Goal: Task Accomplishment & Management: Use online tool/utility

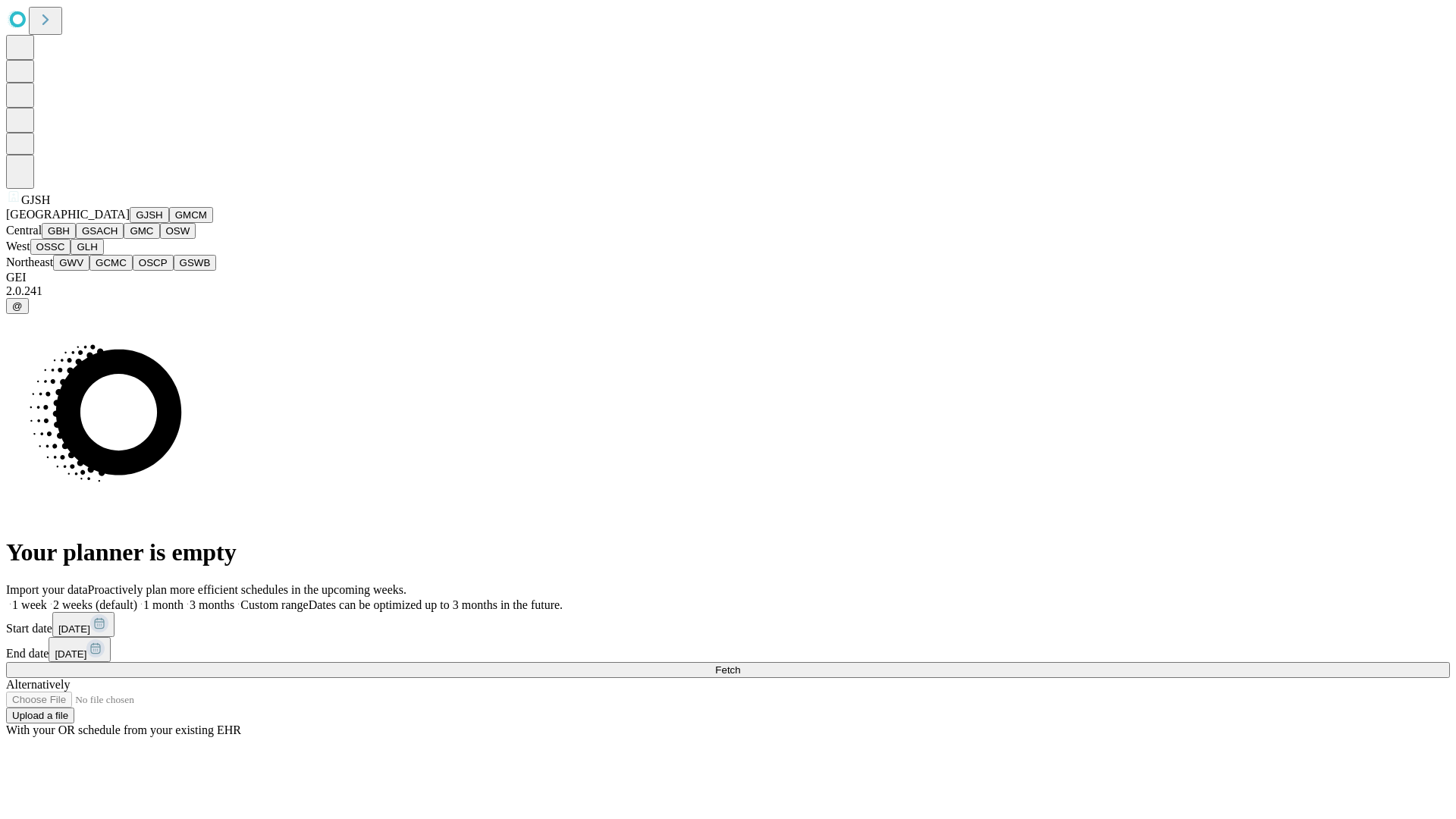
click at [130, 223] on button "GJSH" at bounding box center [149, 214] width 39 height 16
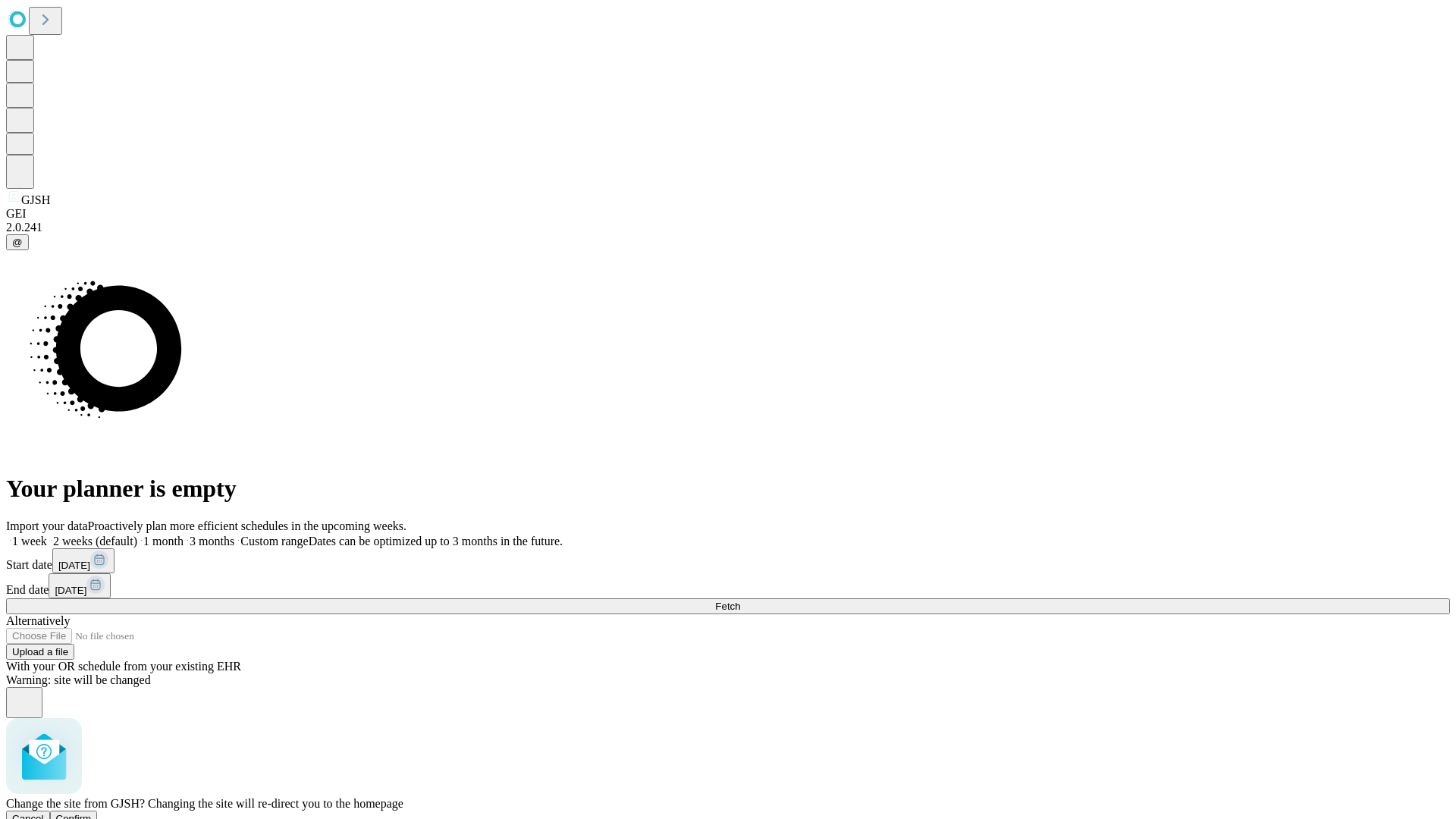
click at [92, 813] on span "Confirm" at bounding box center [74, 819] width 35 height 11
click at [184, 535] on label "1 month" at bounding box center [161, 541] width 46 height 12
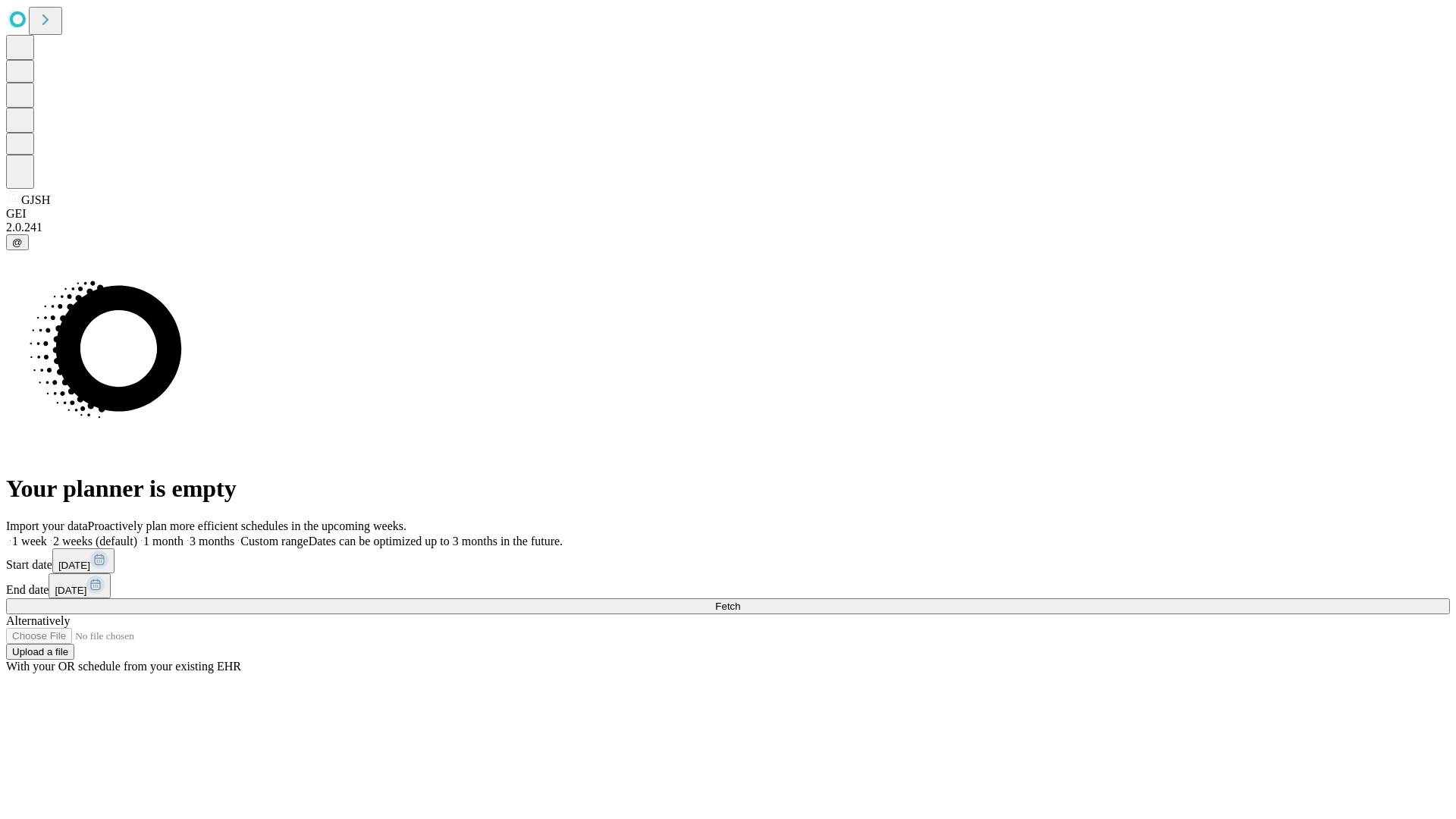
click at [740, 601] on span "Fetch" at bounding box center [728, 607] width 25 height 11
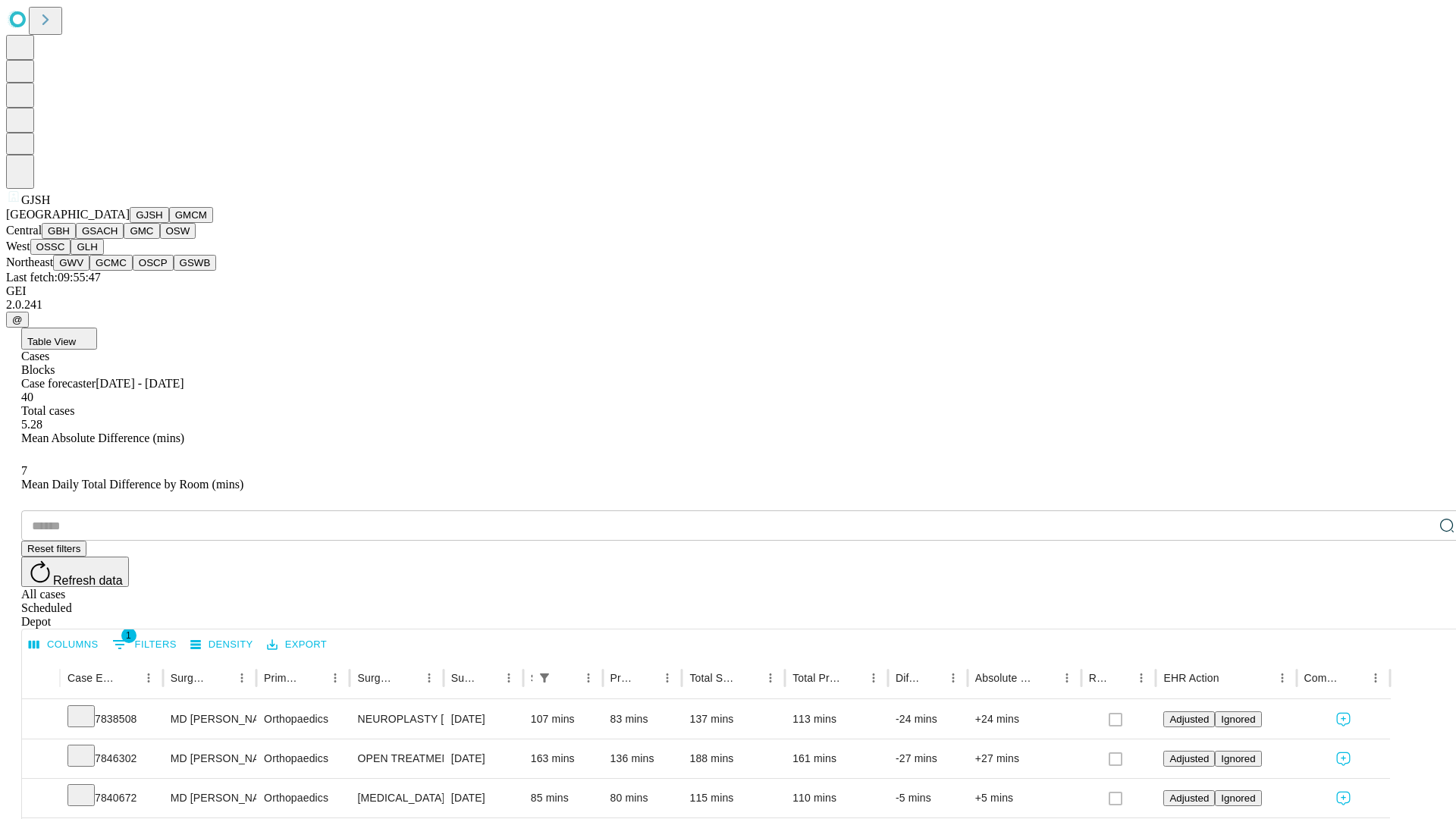
click at [169, 223] on button "GMCM" at bounding box center [191, 214] width 44 height 16
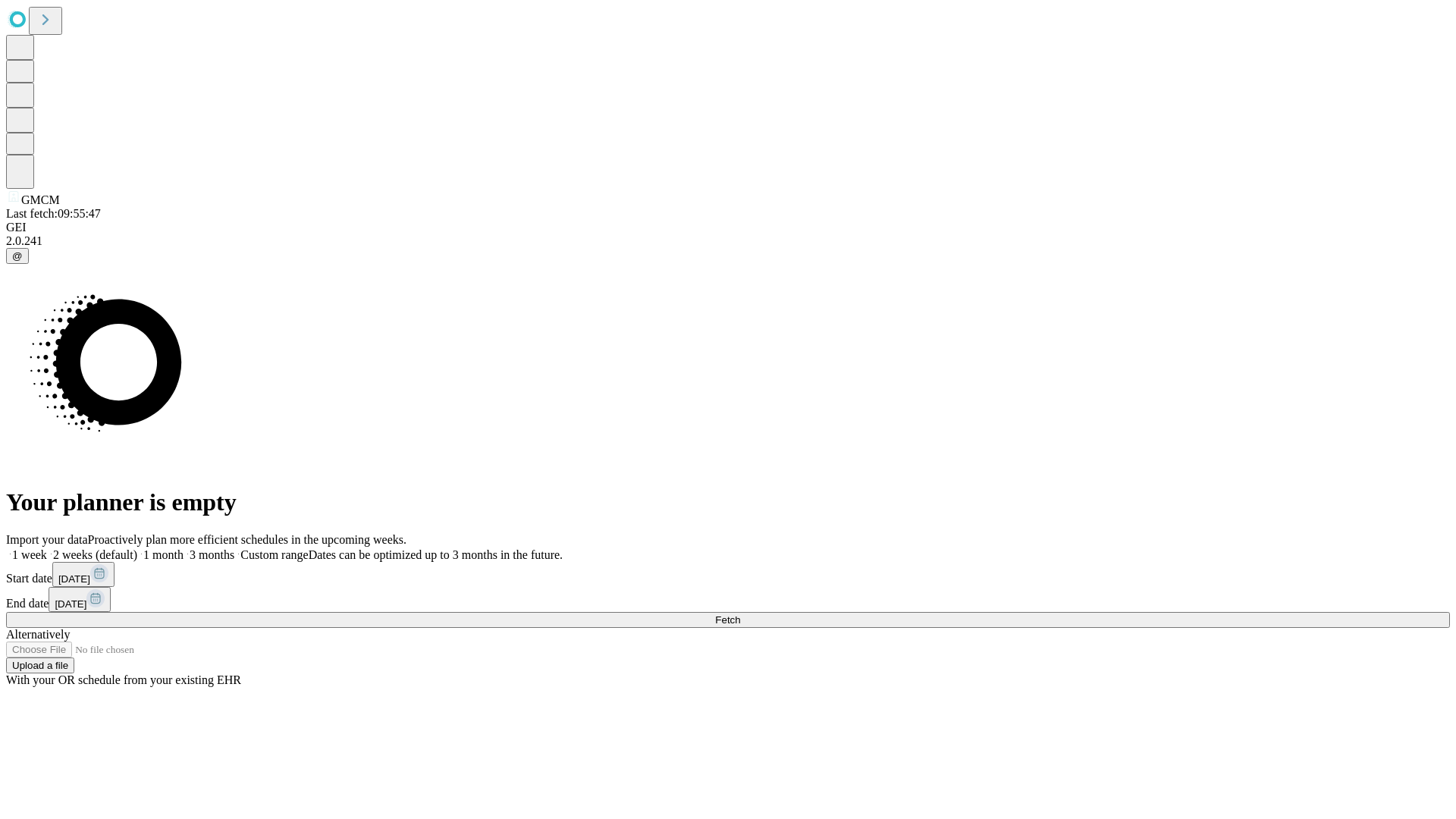
click at [740, 614] on span "Fetch" at bounding box center [728, 620] width 25 height 11
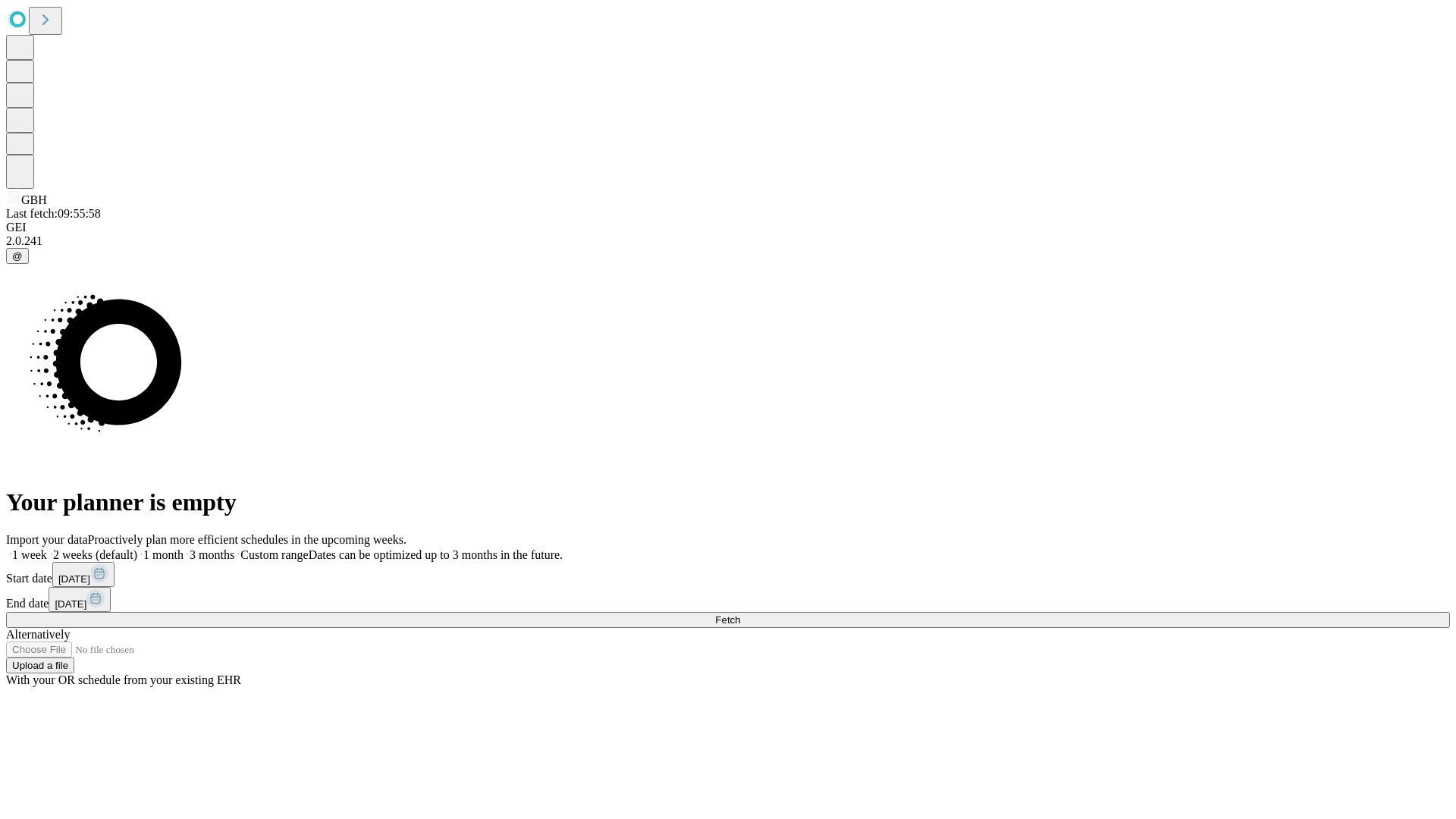
click at [184, 548] on label "1 month" at bounding box center [161, 554] width 46 height 12
click at [740, 614] on span "Fetch" at bounding box center [728, 620] width 25 height 11
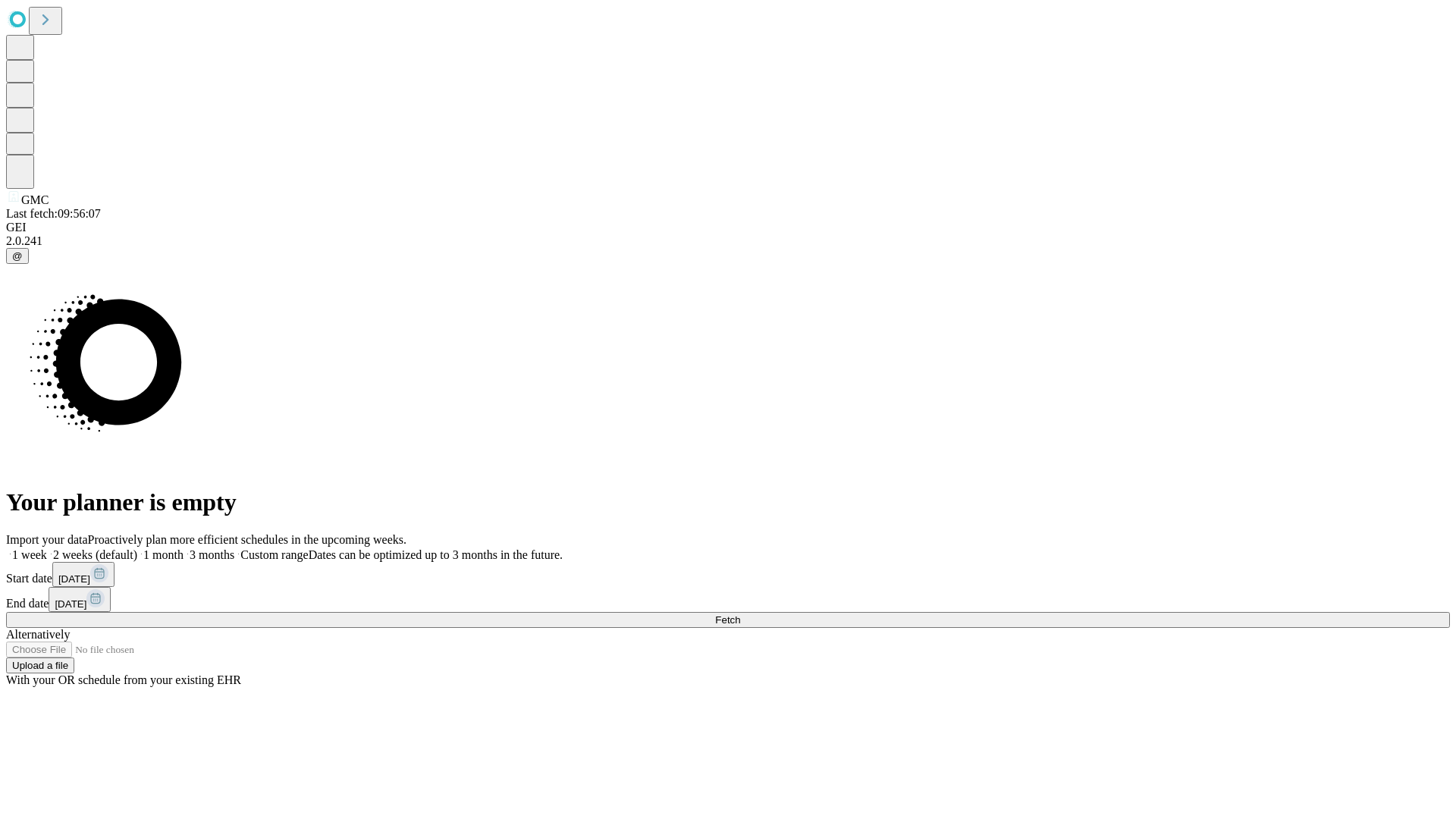
click at [184, 548] on label "1 month" at bounding box center [161, 554] width 46 height 12
click at [740, 614] on span "Fetch" at bounding box center [728, 620] width 25 height 11
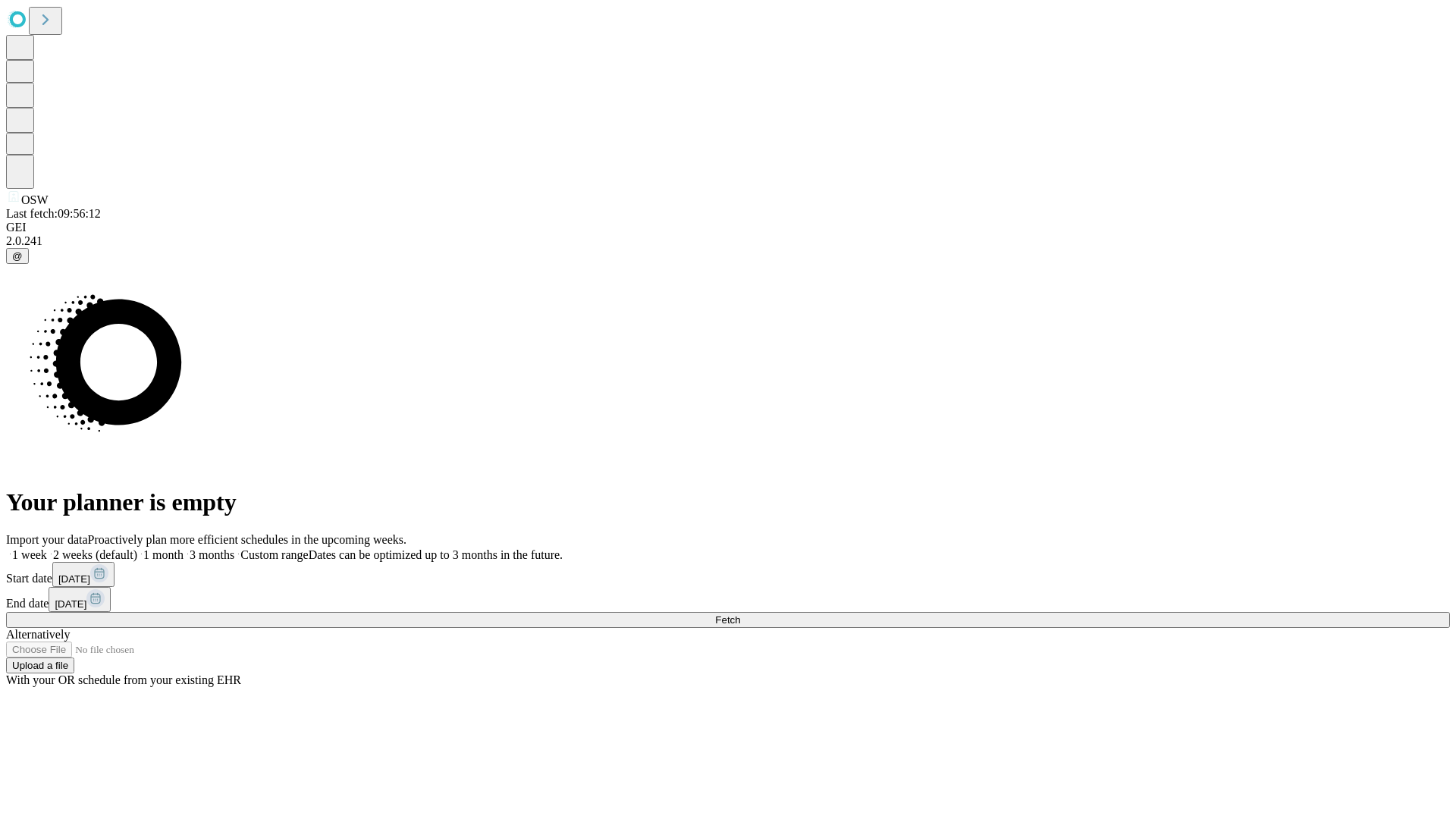
click at [184, 548] on label "1 month" at bounding box center [161, 554] width 46 height 12
click at [740, 614] on span "Fetch" at bounding box center [728, 620] width 25 height 11
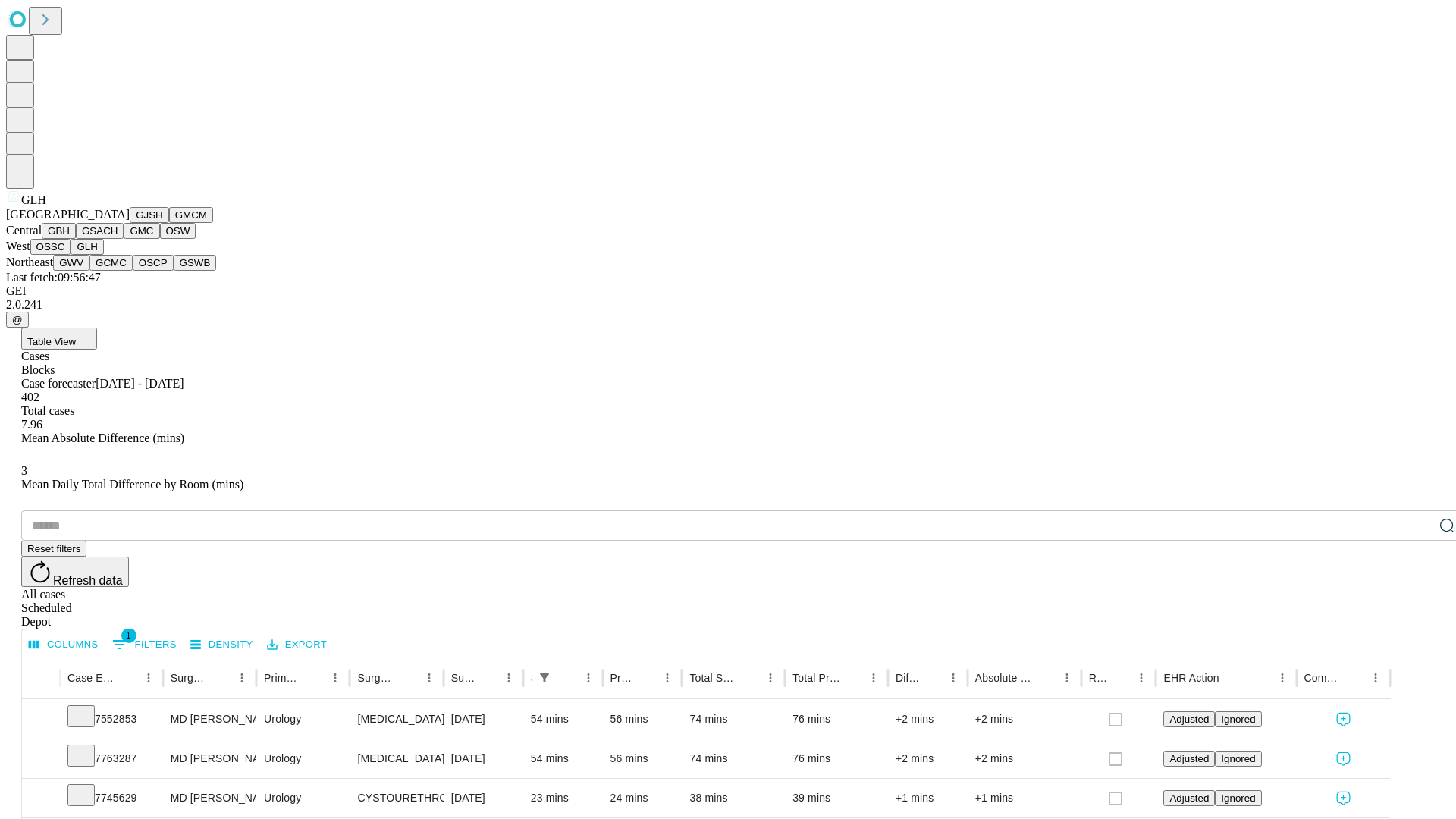
click at [90, 271] on button "GWV" at bounding box center [71, 262] width 36 height 16
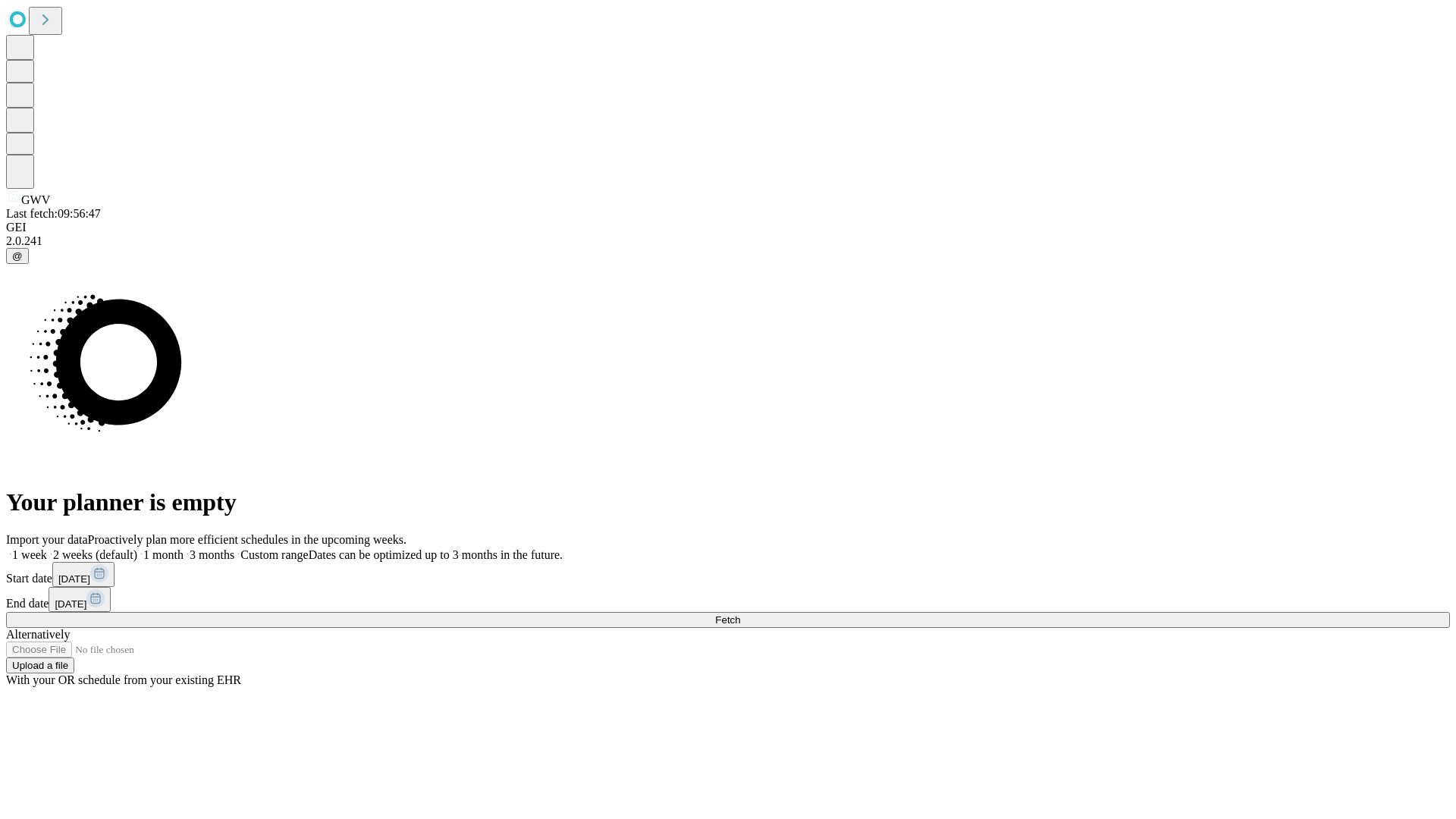
click at [184, 548] on label "1 month" at bounding box center [161, 554] width 46 height 12
click at [740, 614] on span "Fetch" at bounding box center [728, 620] width 25 height 11
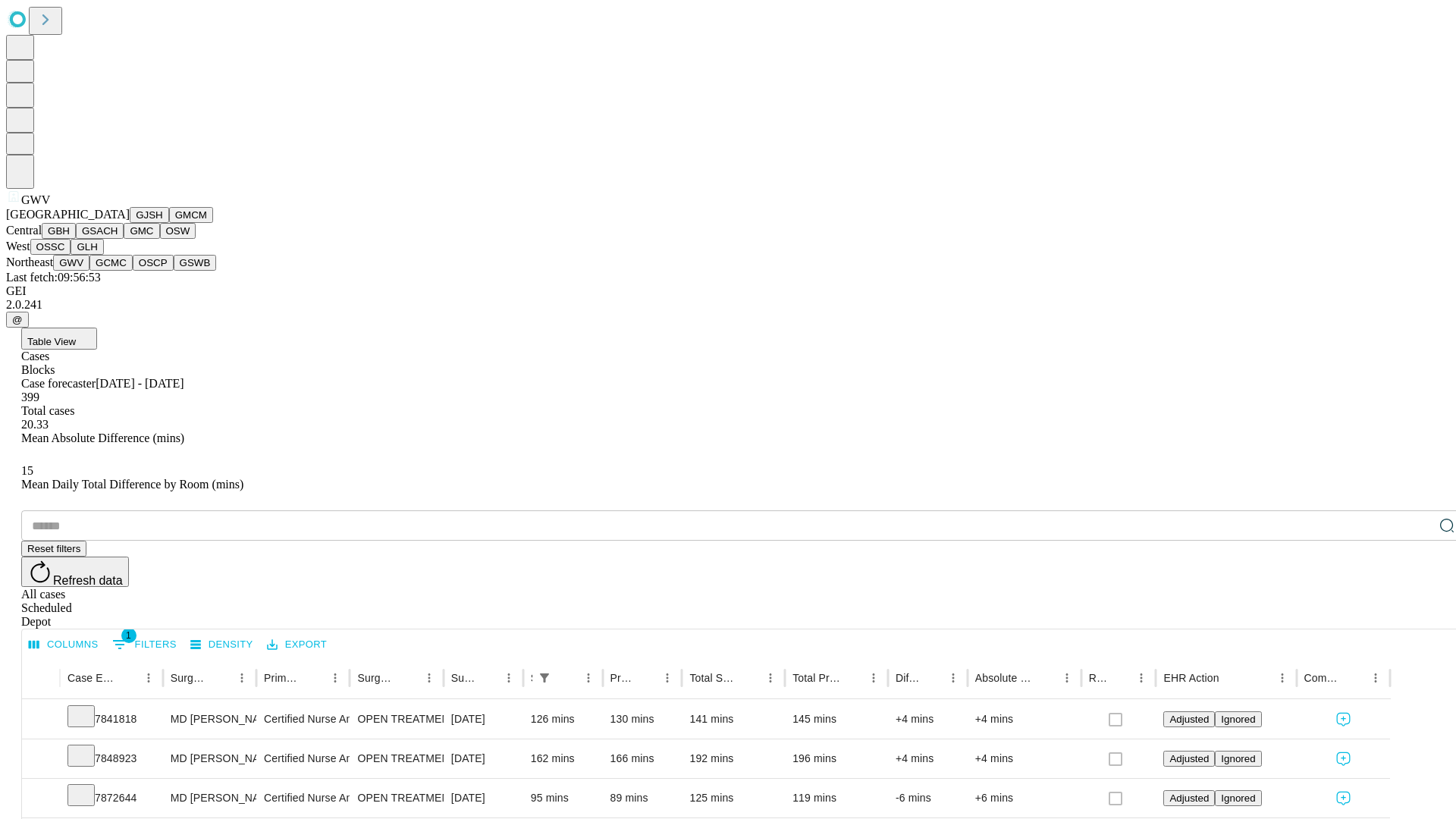
click at [118, 271] on button "GCMC" at bounding box center [111, 262] width 43 height 16
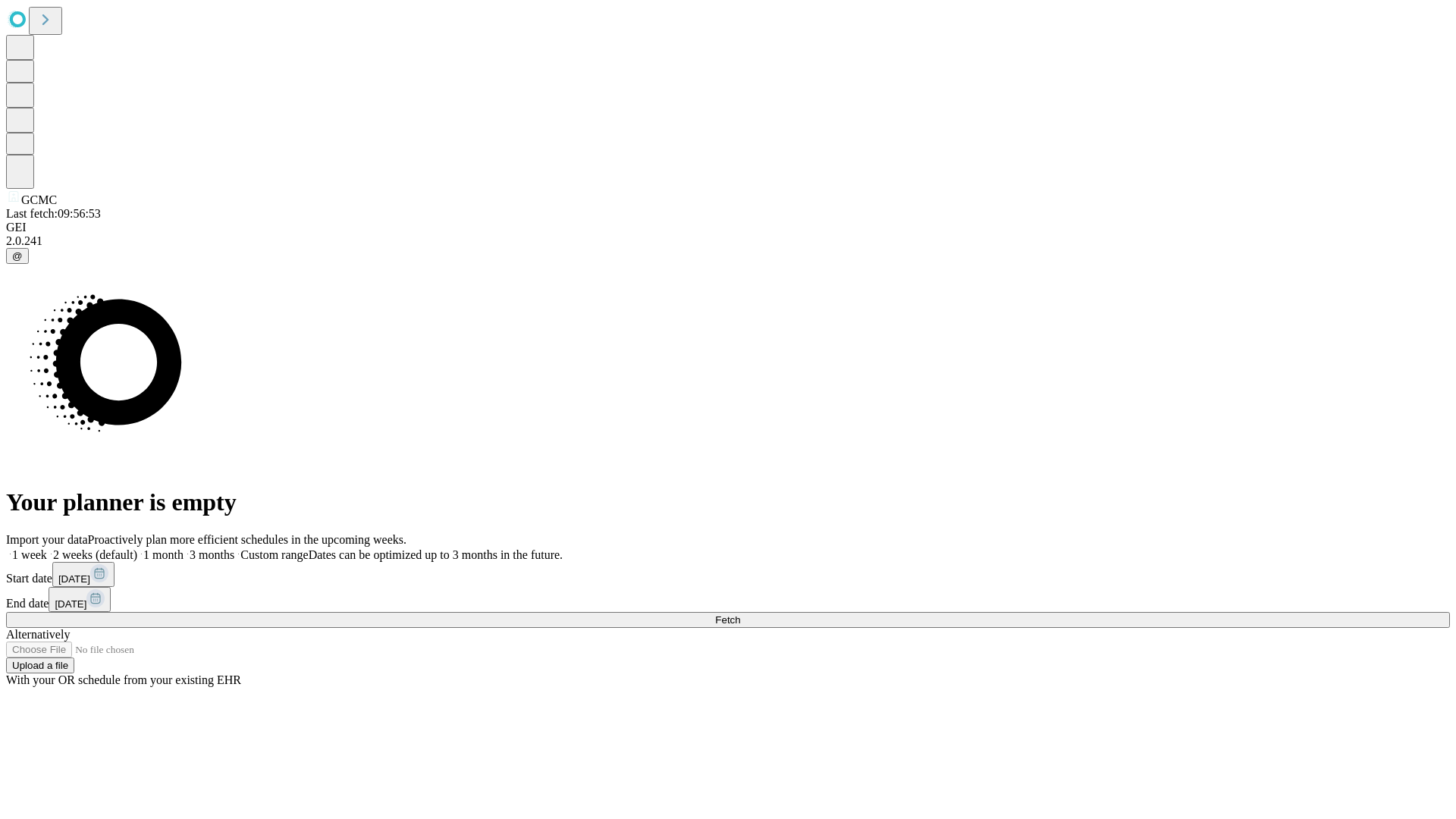
click at [184, 548] on label "1 month" at bounding box center [161, 554] width 46 height 12
click at [740, 614] on span "Fetch" at bounding box center [728, 620] width 25 height 11
